Goal: Information Seeking & Learning: Understand process/instructions

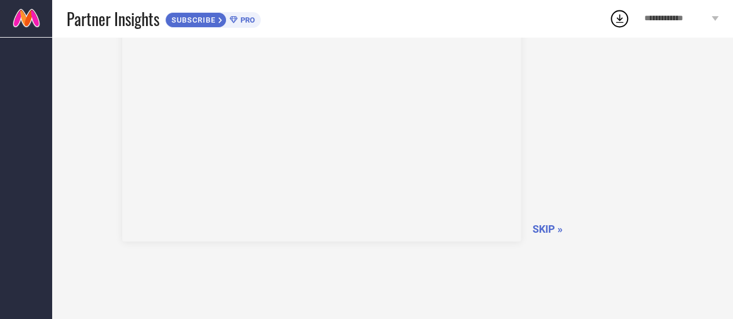
scroll to position [81, 0]
click at [715, 19] on icon at bounding box center [715, 18] width 7 height 5
click at [419, 270] on div "How to use dashboard? SKIP »" at bounding box center [393, 159] width 658 height 324
